Goal: Information Seeking & Learning: Compare options

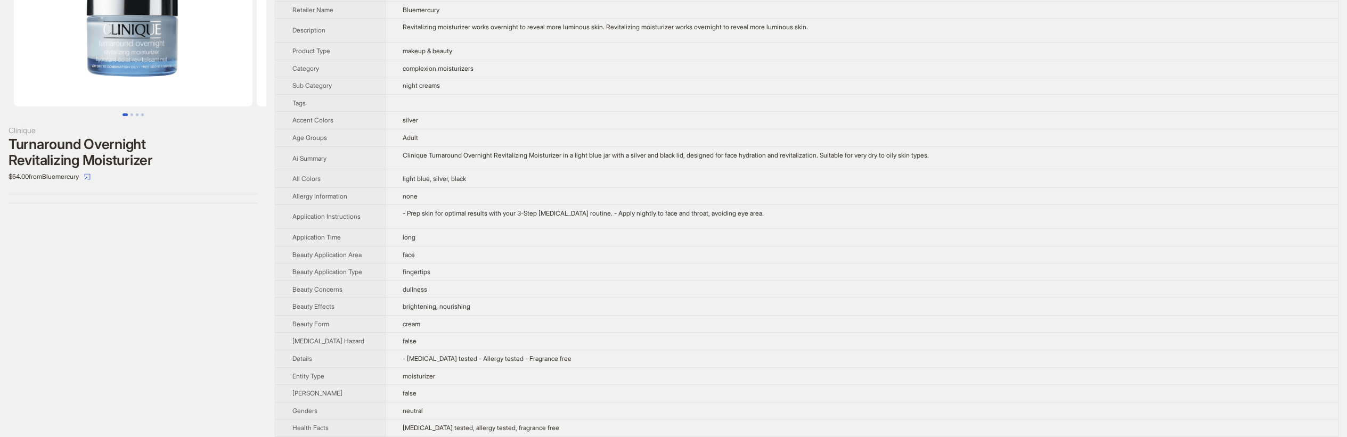
scroll to position [131, 0]
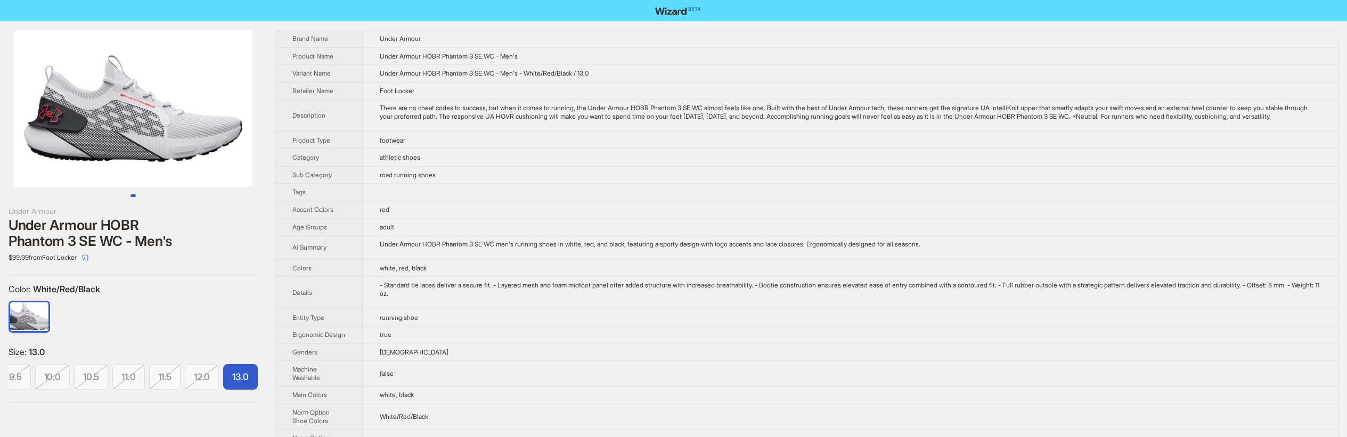
scroll to position [0, 184]
click at [523, 167] on td "athletic shoes" at bounding box center [850, 158] width 975 height 18
